Goal: Check status: Check status

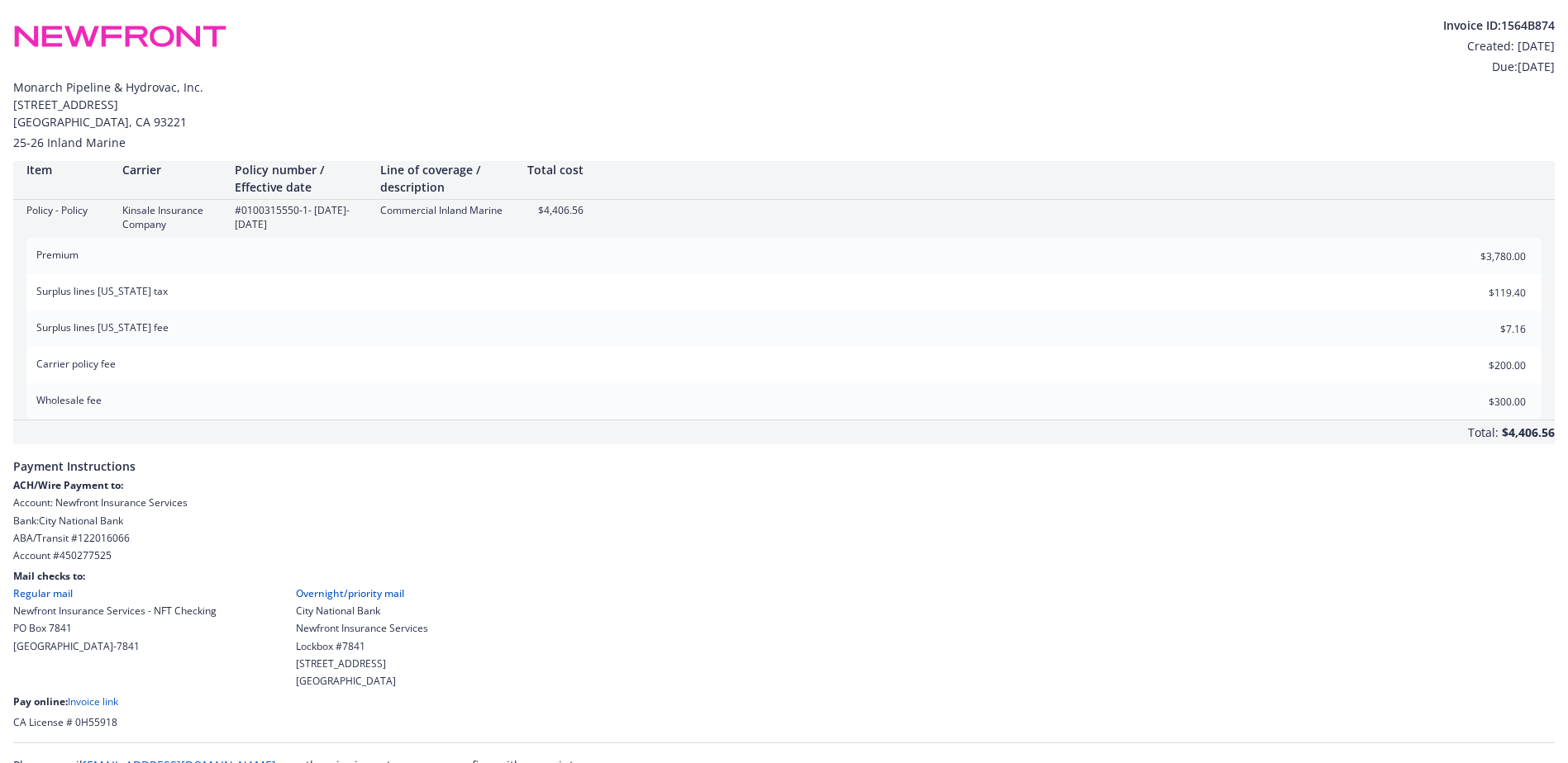
scroll to position [24, 0]
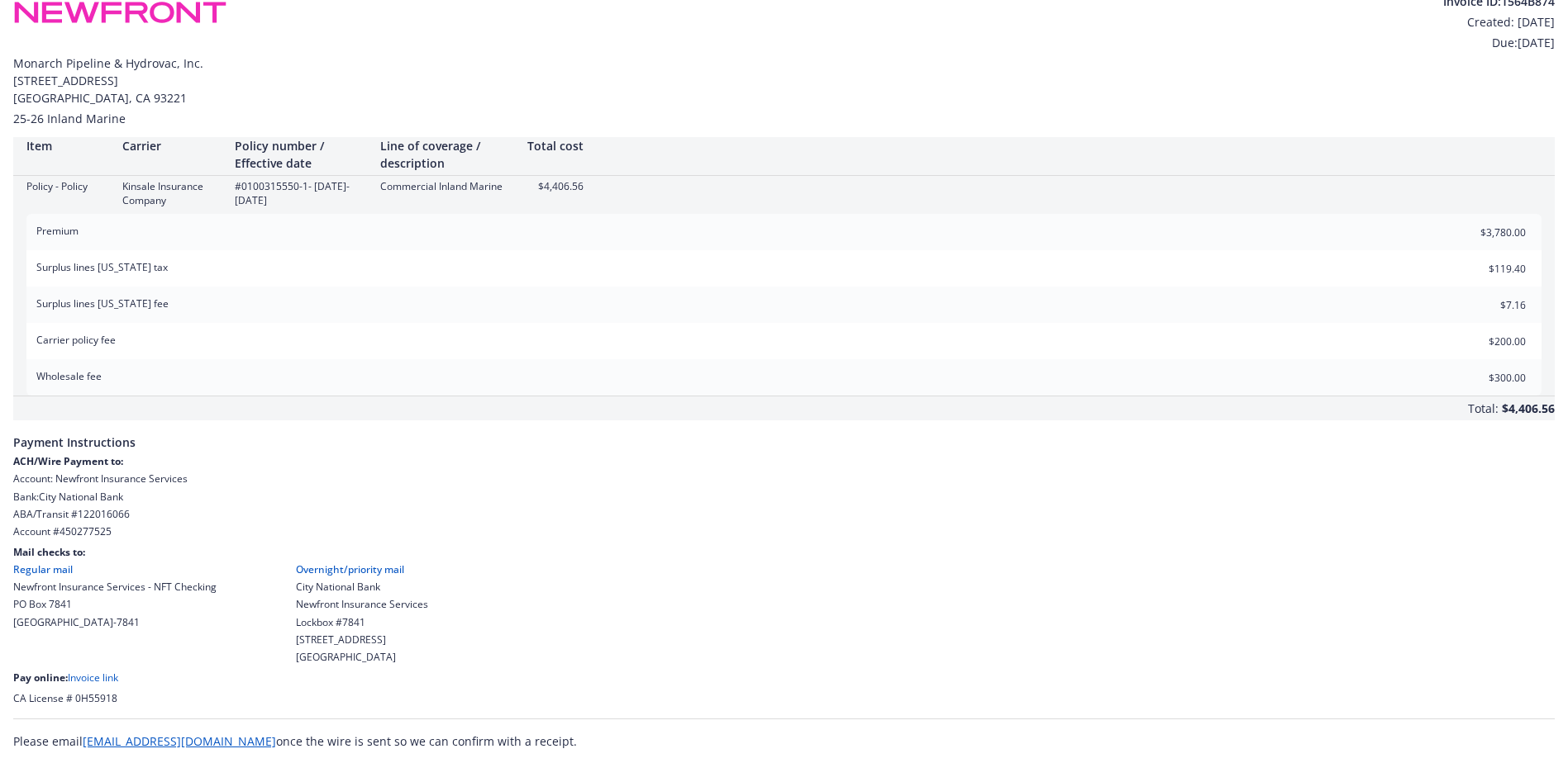
click at [93, 679] on link "Invoice link" at bounding box center [93, 677] width 51 height 14
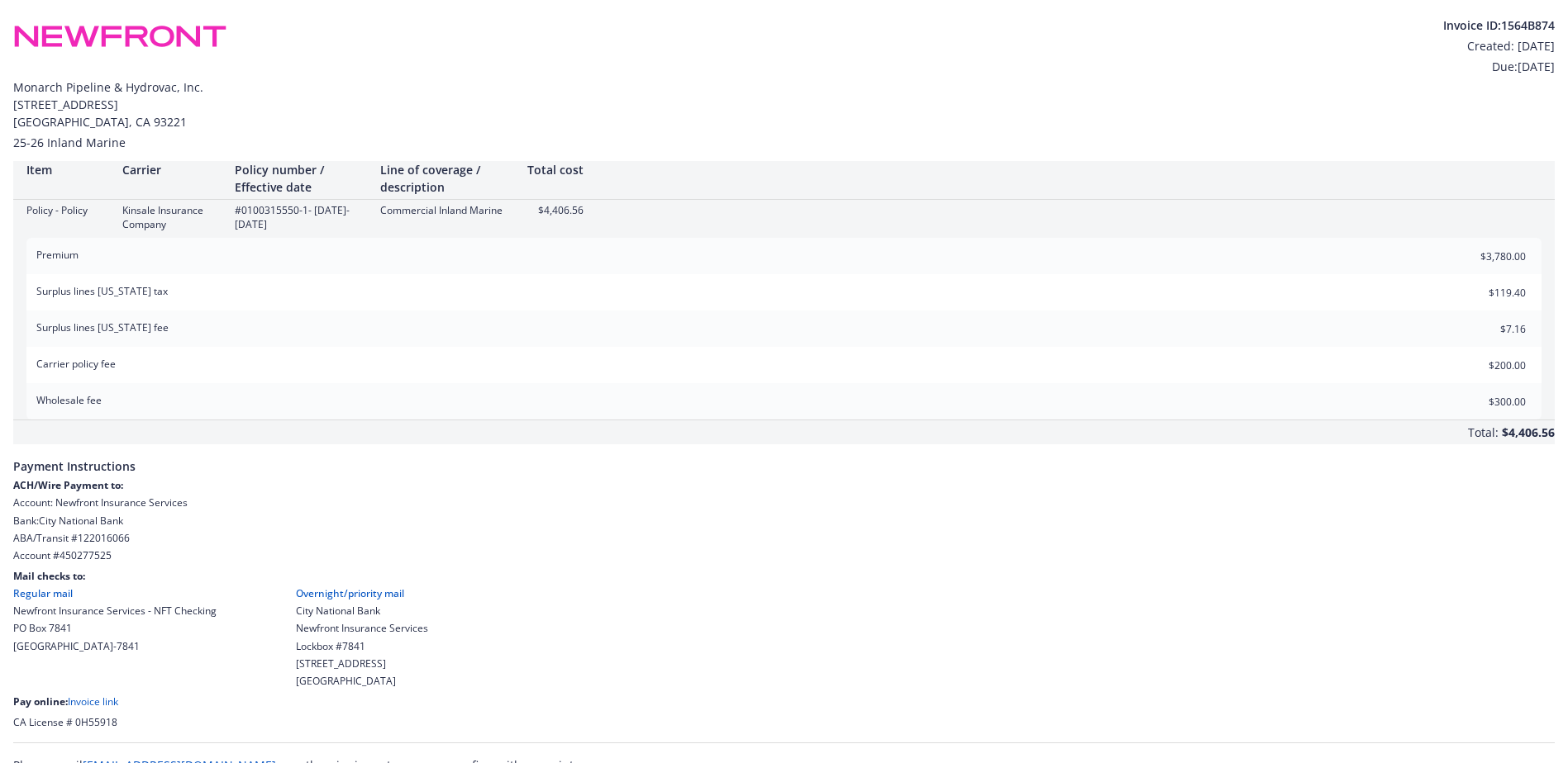
click at [95, 704] on link "Invoice link" at bounding box center [93, 701] width 51 height 14
